Goal: Task Accomplishment & Management: Complete application form

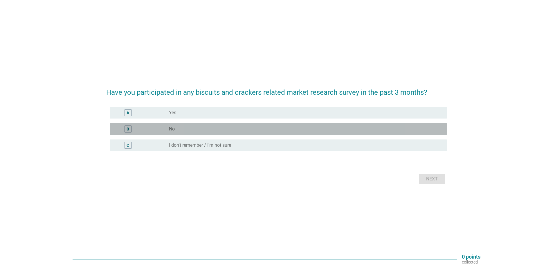
click at [240, 127] on div "radio_button_unchecked No" at bounding box center [303, 129] width 269 height 6
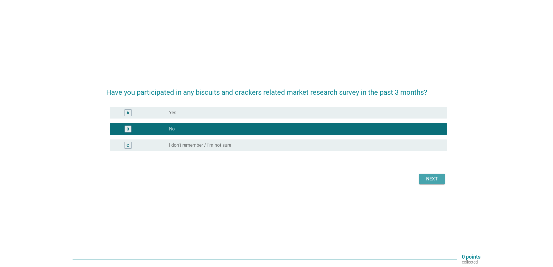
click at [432, 179] on div "Next" at bounding box center [432, 178] width 16 height 7
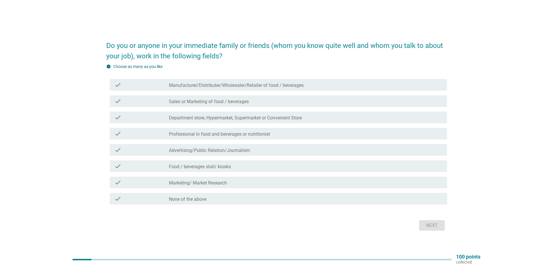
click at [213, 192] on div "check check_box_outline_blank None of the above" at bounding box center [276, 198] width 341 height 16
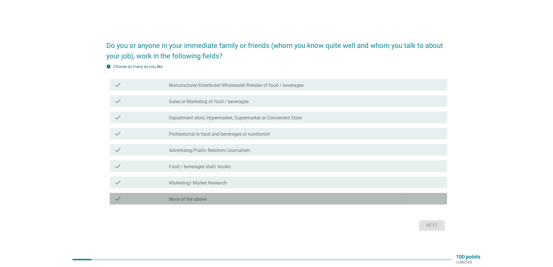
click at [221, 196] on div "check_box_outline_blank None of the above" at bounding box center [305, 198] width 273 height 7
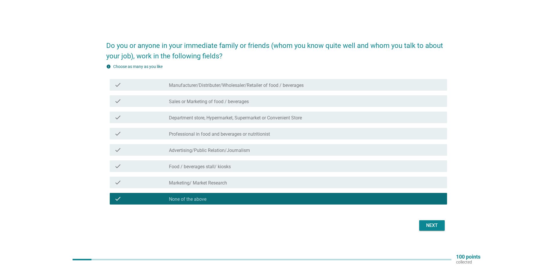
click at [430, 223] on div "Next" at bounding box center [432, 225] width 16 height 7
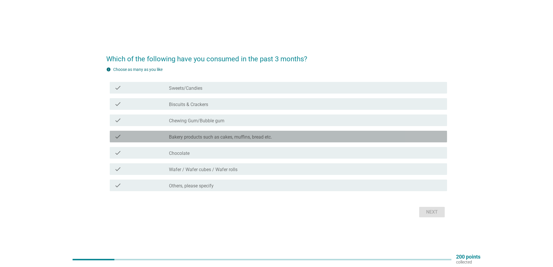
click at [251, 137] on label "Bakery products such as cakes, muffins, bread etc." at bounding box center [220, 137] width 103 height 6
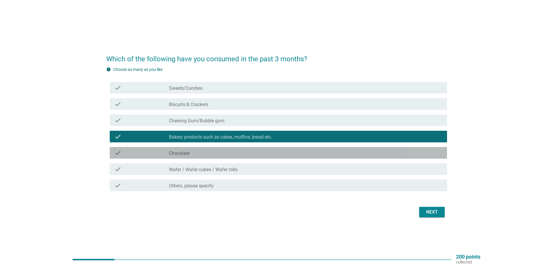
click at [229, 153] on div "check_box_outline_blank Chocolate" at bounding box center [305, 152] width 273 height 7
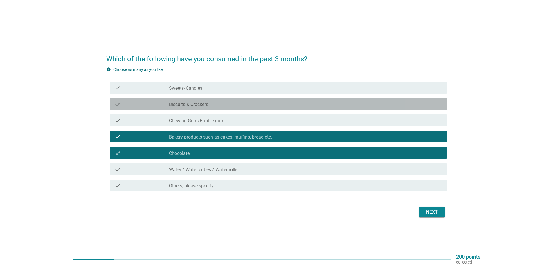
click at [238, 103] on div "check_box_outline_blank Biscuits & Crackers" at bounding box center [305, 103] width 273 height 7
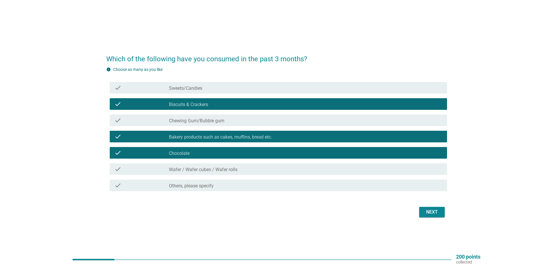
click at [224, 88] on div "check_box_outline_blank Sweets/Candies" at bounding box center [305, 87] width 273 height 7
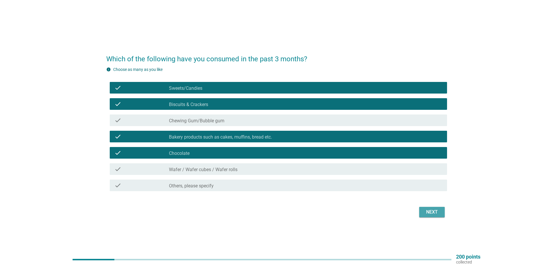
click at [428, 212] on div "Next" at bounding box center [432, 211] width 16 height 7
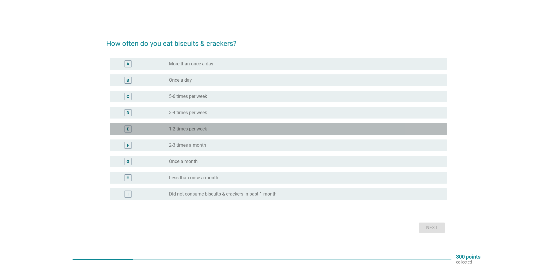
click at [244, 132] on div "E radio_button_unchecked 1-2 times per week" at bounding box center [278, 129] width 337 height 12
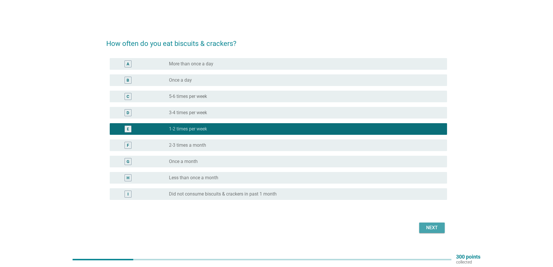
click at [426, 227] on div "Next" at bounding box center [432, 227] width 16 height 7
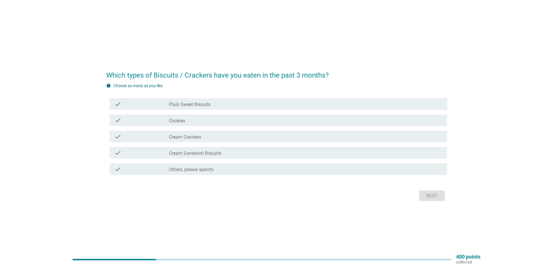
click at [229, 140] on div "check check_box_outline_blank Cream Crackers" at bounding box center [278, 137] width 337 height 12
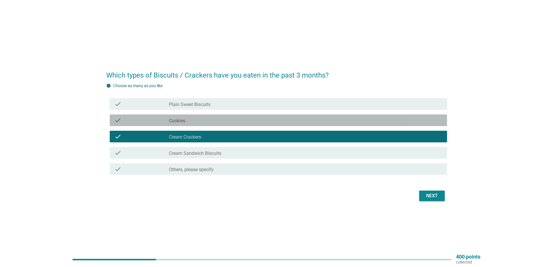
click at [243, 117] on div "check_box_outline_blank Cookies" at bounding box center [305, 120] width 273 height 7
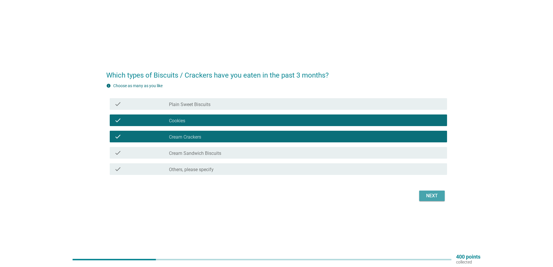
click at [434, 195] on div "Next" at bounding box center [432, 195] width 16 height 7
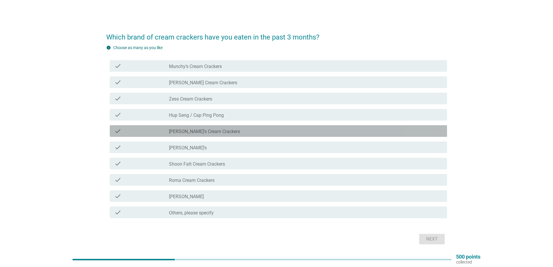
click at [144, 132] on div "check" at bounding box center [141, 130] width 55 height 7
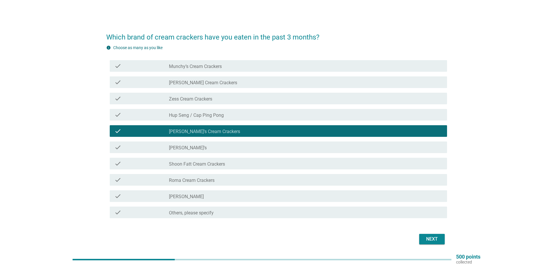
click at [209, 68] on label "Munchy’s Cream Crackers" at bounding box center [195, 67] width 53 height 6
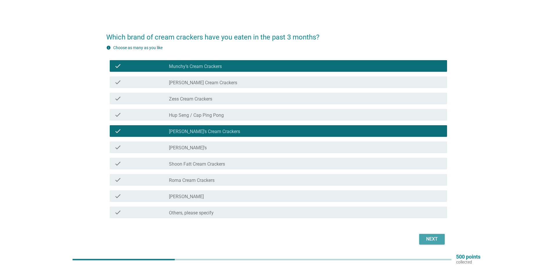
click at [422, 236] on button "Next" at bounding box center [432, 239] width 26 height 10
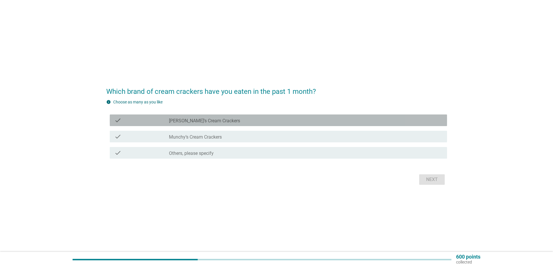
click at [220, 121] on div "check_box_outline_blank [PERSON_NAME]’s Cream Crackers" at bounding box center [305, 120] width 273 height 7
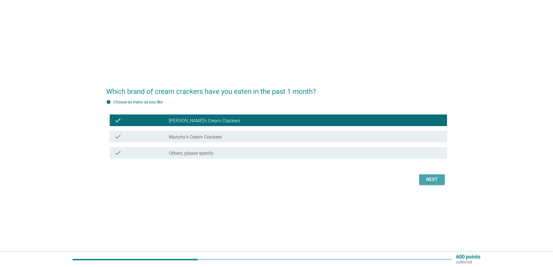
click at [438, 178] on div "Next" at bounding box center [432, 179] width 16 height 7
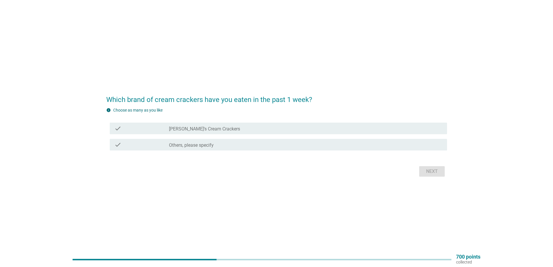
click at [249, 130] on div "check_box_outline_blank [PERSON_NAME]’s Cream Crackers" at bounding box center [305, 128] width 273 height 7
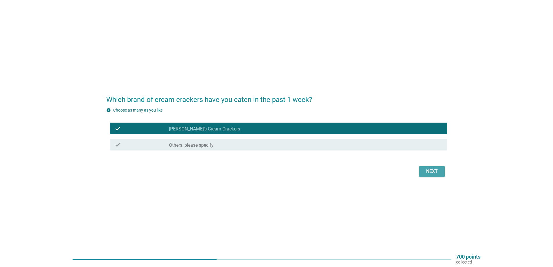
click at [433, 171] on div "Next" at bounding box center [432, 171] width 16 height 7
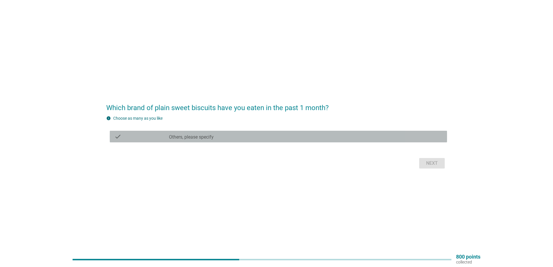
click at [211, 138] on label "Others, please specify" at bounding box center [191, 137] width 45 height 6
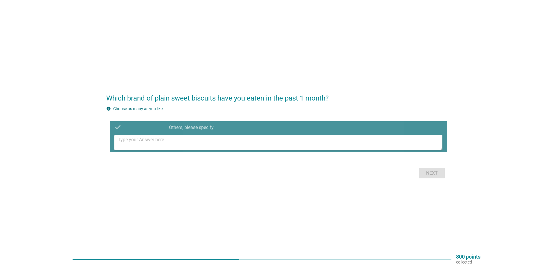
click at [191, 142] on textarea at bounding box center [280, 142] width 324 height 15
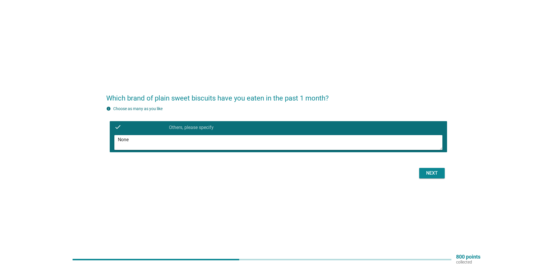
type textarea "None"
click at [426, 171] on div "Next" at bounding box center [432, 172] width 16 height 7
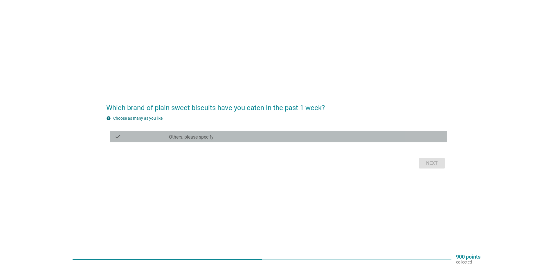
click at [179, 135] on label "Others, please specify" at bounding box center [191, 137] width 45 height 6
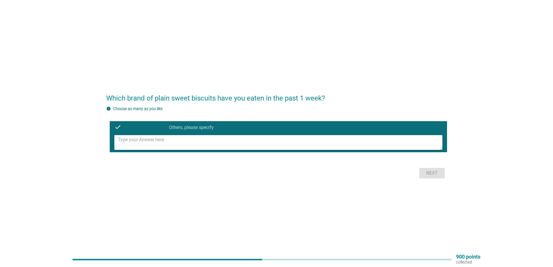
click at [139, 145] on textarea at bounding box center [280, 142] width 324 height 15
type textarea "None"
click at [438, 174] on div "Next" at bounding box center [432, 172] width 16 height 7
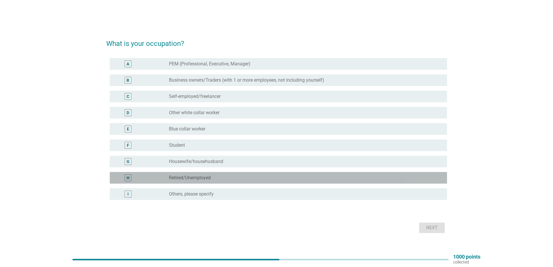
click at [205, 178] on label "Retired/Unemployed" at bounding box center [190, 178] width 42 height 6
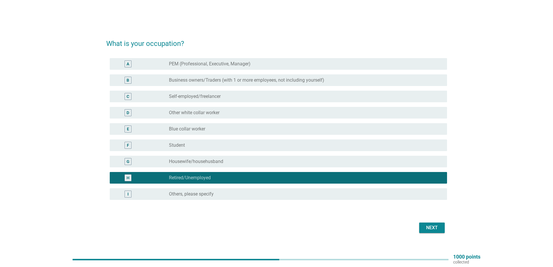
click at [427, 229] on div "Next" at bounding box center [432, 227] width 16 height 7
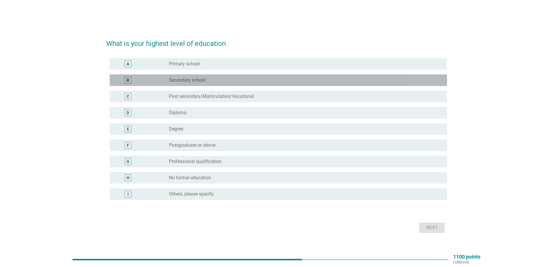
click at [240, 81] on div "radio_button_unchecked Secondary school" at bounding box center [303, 80] width 269 height 6
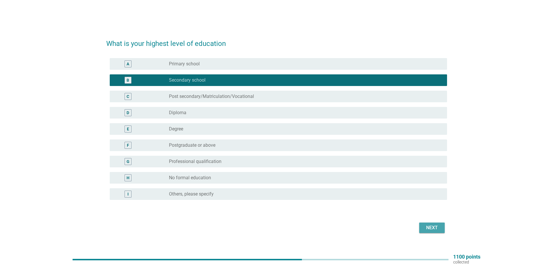
click at [427, 226] on div "Next" at bounding box center [432, 227] width 16 height 7
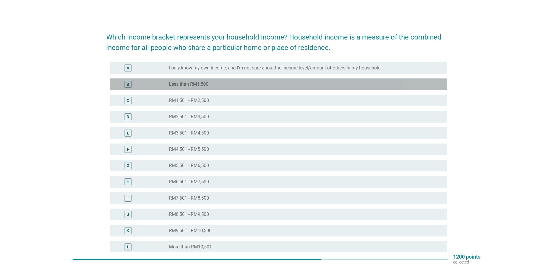
click at [223, 84] on div "radio_button_unchecked Less than RM1,500" at bounding box center [303, 84] width 269 height 6
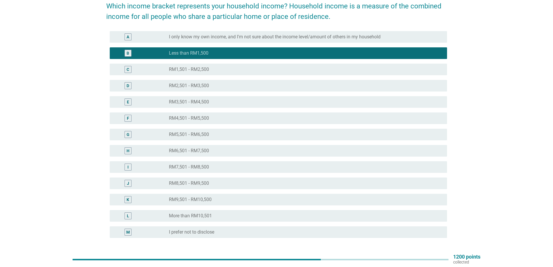
scroll to position [77, 0]
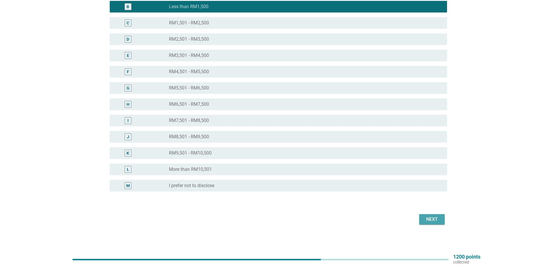
click at [428, 217] on div "Next" at bounding box center [432, 219] width 16 height 7
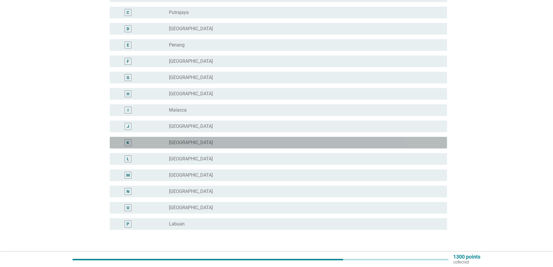
click at [195, 142] on div "radio_button_unchecked [GEOGRAPHIC_DATA]" at bounding box center [303, 143] width 269 height 6
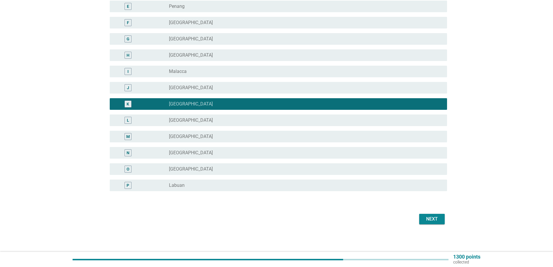
scroll to position [116, 0]
click at [429, 221] on div "Next" at bounding box center [432, 218] width 16 height 7
